Goal: Contribute content: Add original content to the website for others to see

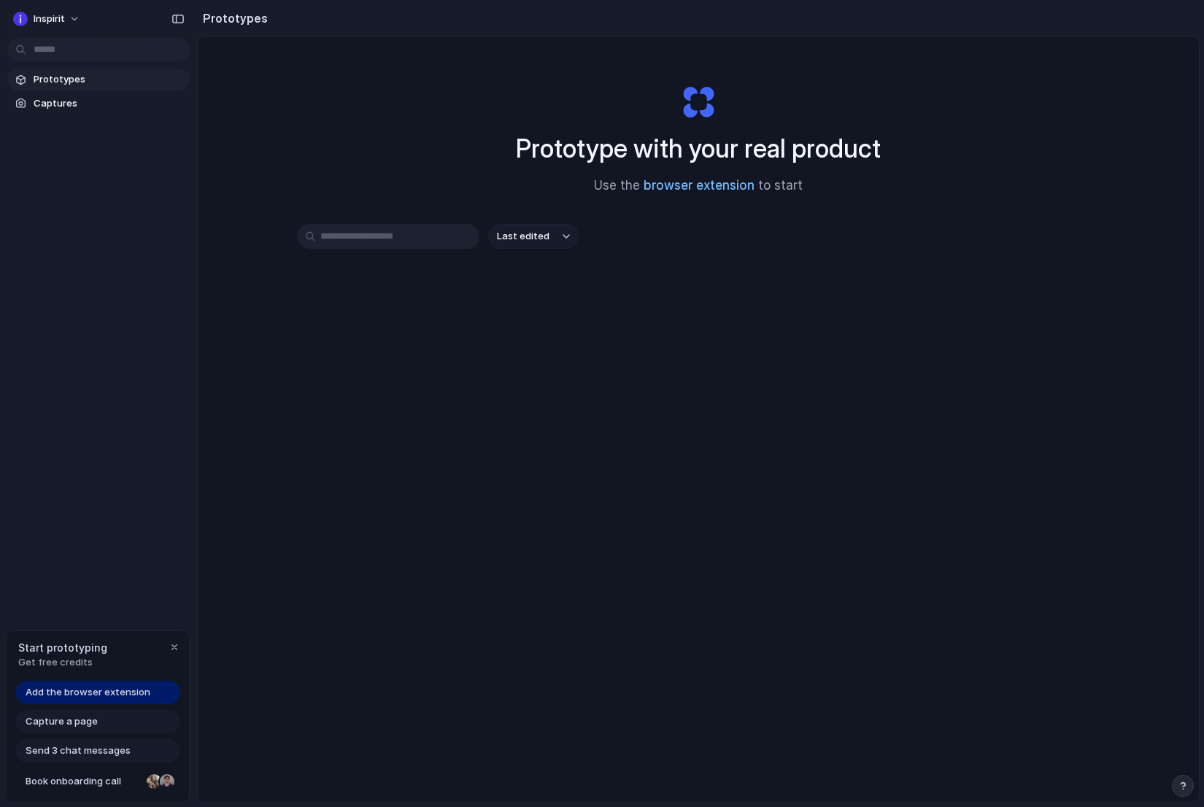
click at [687, 187] on link "browser extension" at bounding box center [698, 185] width 111 height 15
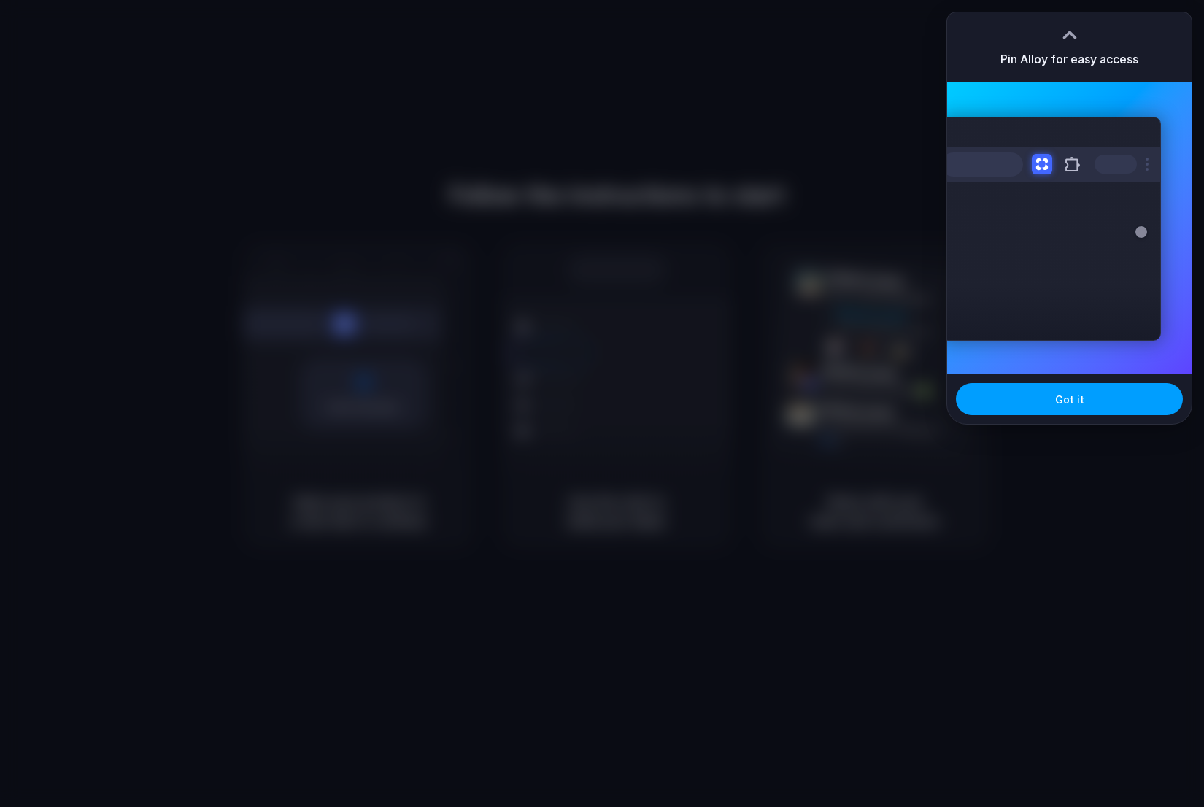
click at [1058, 392] on span "Got it" at bounding box center [1069, 399] width 29 height 15
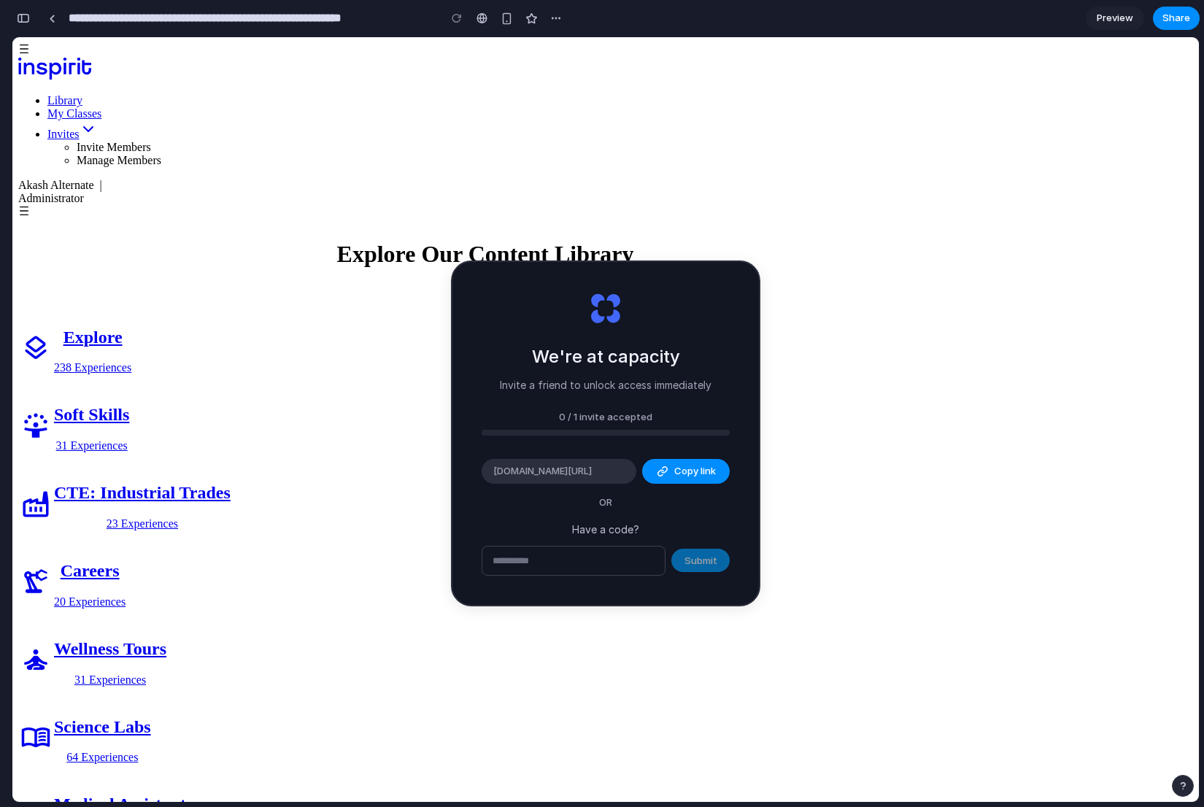
type input "**********"
